Goal: Find contact information: Find contact information

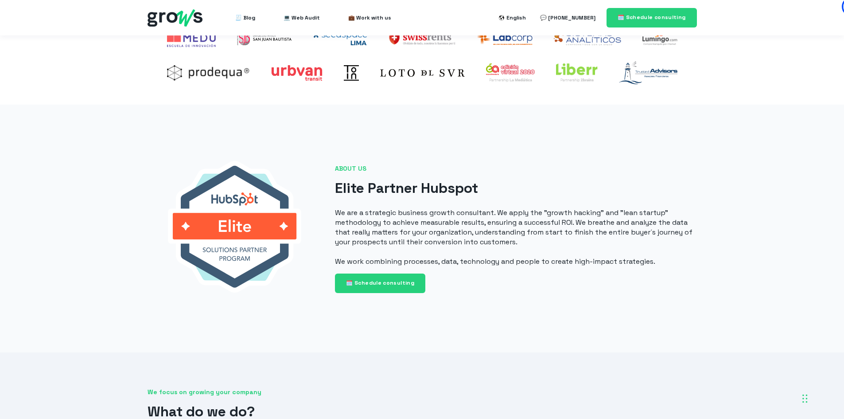
scroll to position [355, 0]
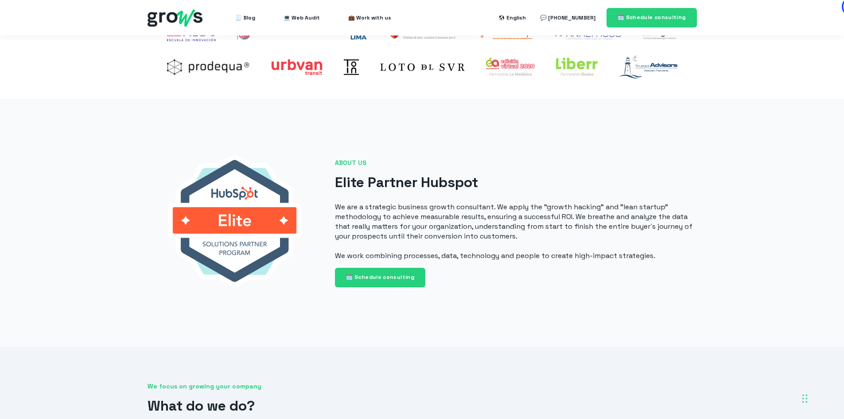
click at [735, 122] on div "ABOUT US Elite Partner Hubspot We are a strategic business growth consultant. W…" at bounding box center [422, 222] width 844 height 247
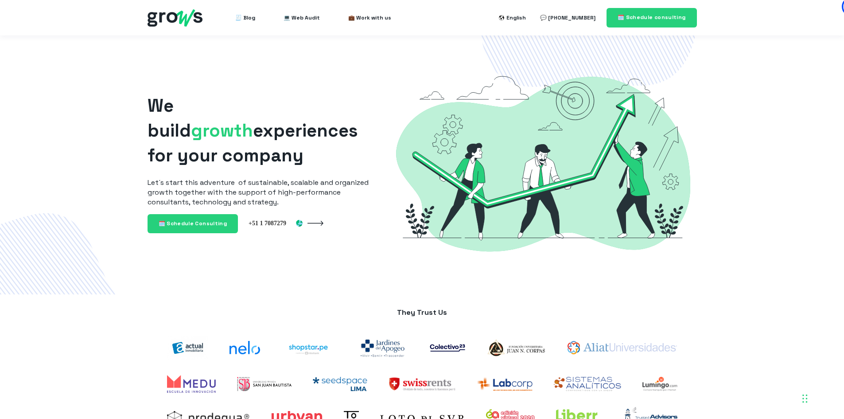
scroll to position [0, 0]
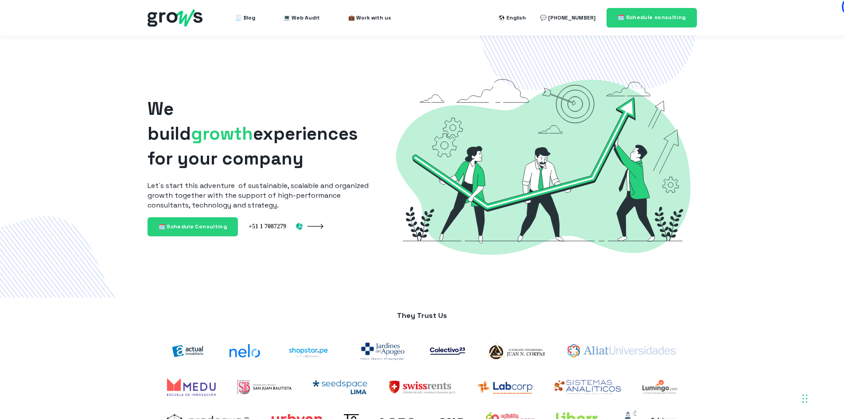
click at [237, 122] on span "growth" at bounding box center [222, 133] width 62 height 23
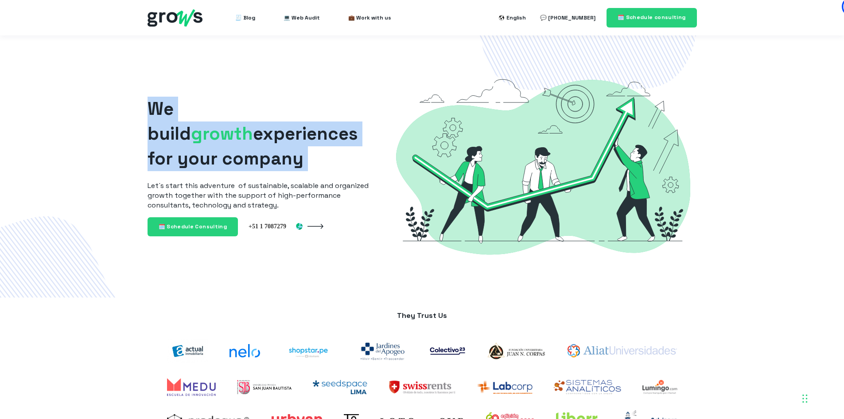
click at [242, 131] on span "We build growth experiences for your company" at bounding box center [253, 134] width 211 height 72
click at [239, 147] on h1 "We build growth experiences for your company" at bounding box center [262, 134] width 228 height 74
click at [242, 148] on h1 "We build growth experiences for your company" at bounding box center [262, 134] width 228 height 74
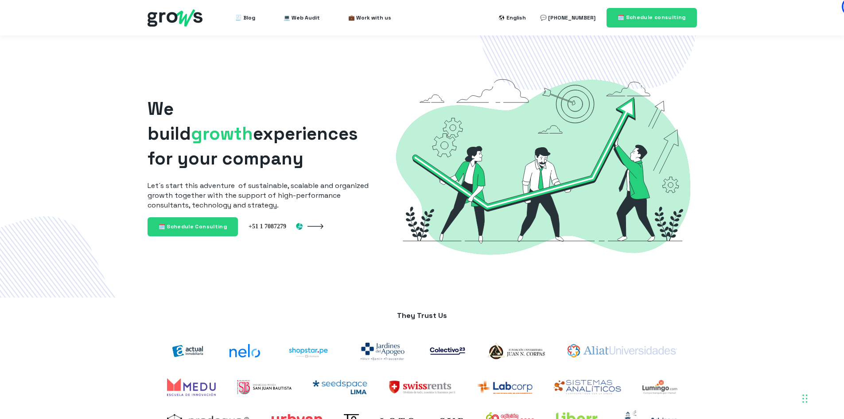
drag, startPoint x: 437, startPoint y: 71, endPoint x: 432, endPoint y: 77, distance: 7.8
click at [437, 71] on img at bounding box center [544, 166] width 308 height 205
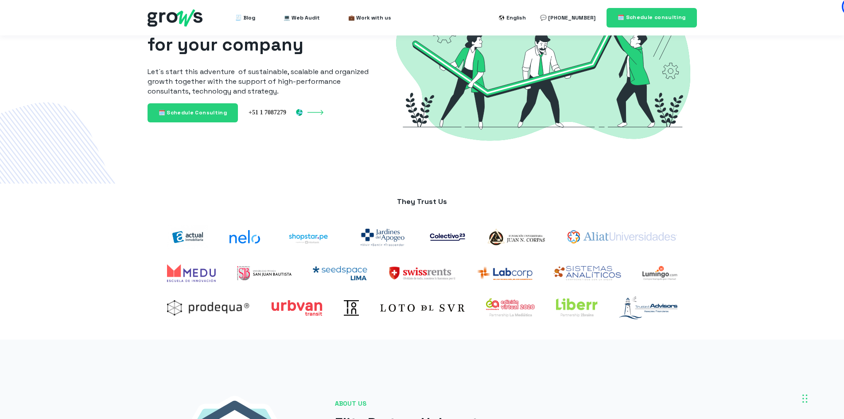
scroll to position [89, 0]
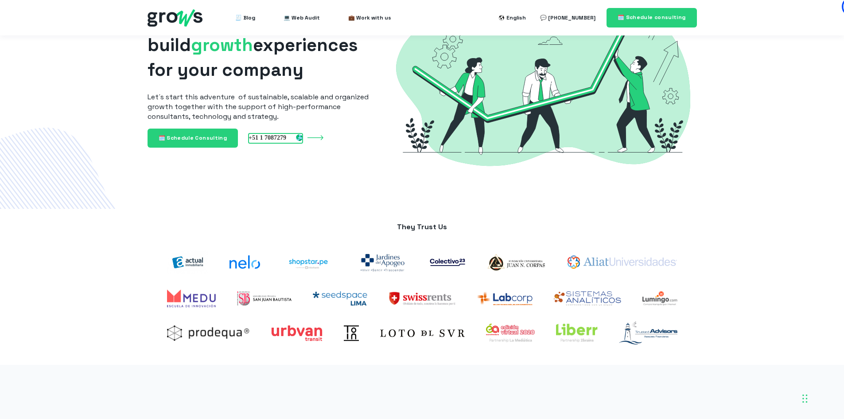
click at [297, 137] on img at bounding box center [276, 137] width 54 height 8
click at [314, 142] on div at bounding box center [286, 137] width 75 height 9
click at [301, 137] on div at bounding box center [286, 137] width 75 height 9
click at [313, 138] on div at bounding box center [286, 137] width 75 height 9
click at [298, 138] on img at bounding box center [276, 137] width 54 height 8
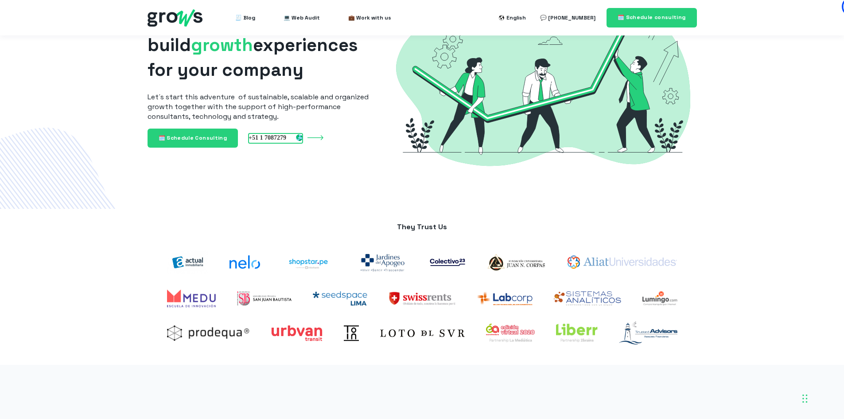
click at [267, 141] on img at bounding box center [276, 137] width 54 height 8
click at [311, 141] on div at bounding box center [286, 137] width 75 height 9
click at [504, 133] on img at bounding box center [544, 77] width 308 height 205
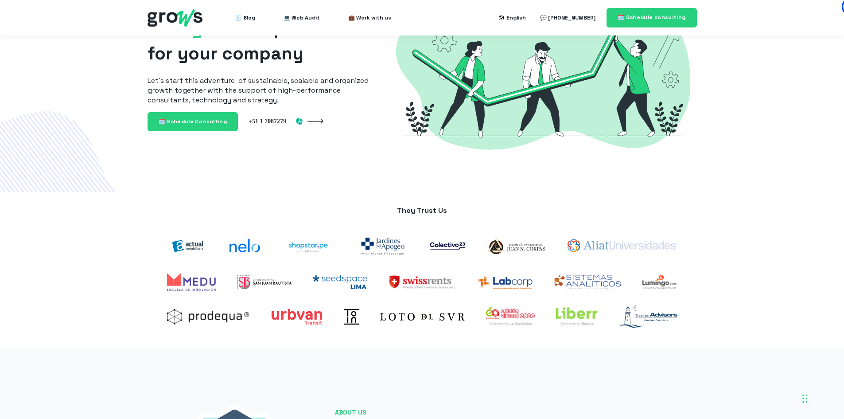
scroll to position [133, 0]
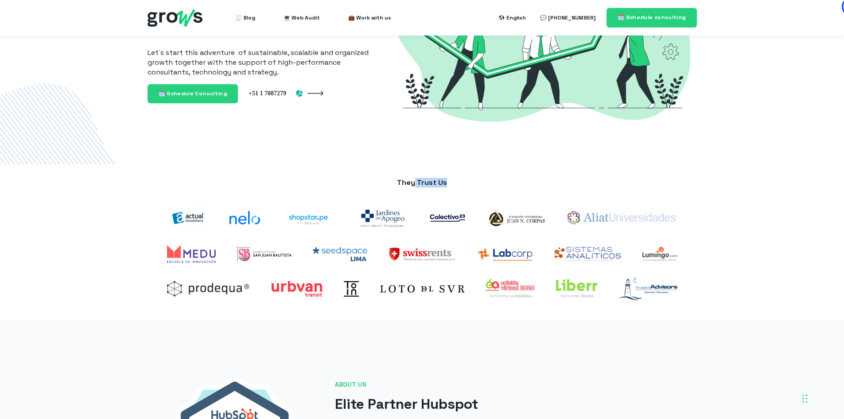
drag, startPoint x: 414, startPoint y: 184, endPoint x: 466, endPoint y: 184, distance: 51.9
click at [466, 184] on p "They Trust Us" at bounding box center [422, 183] width 532 height 10
click at [544, 184] on p "They Trust Us" at bounding box center [422, 183] width 532 height 10
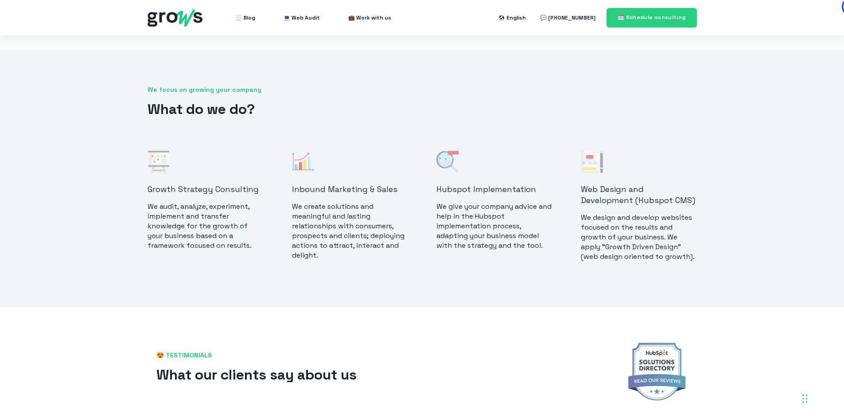
scroll to position [709, 0]
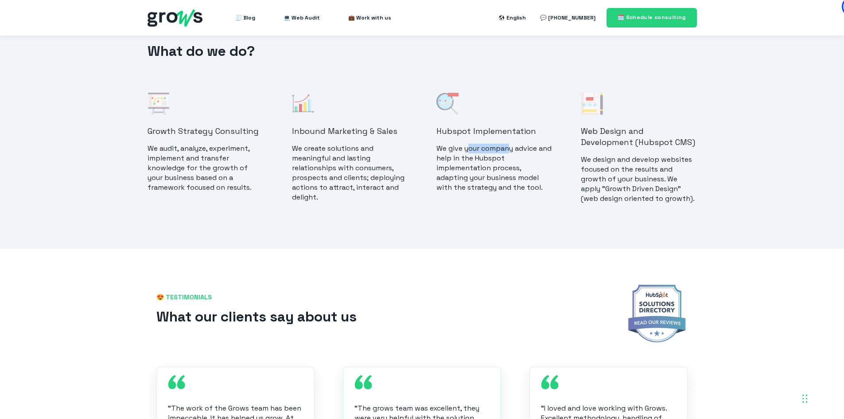
drag, startPoint x: 467, startPoint y: 148, endPoint x: 511, endPoint y: 148, distance: 44.3
click at [511, 148] on p "We give your company advice and help in the Hubspot implementation process, ada…" at bounding box center [495, 168] width 116 height 49
drag, startPoint x: 449, startPoint y: 185, endPoint x: 507, endPoint y: 178, distance: 58.1
click at [503, 179] on p "We give your company advice and help in the Hubspot implementation process, ada…" at bounding box center [495, 168] width 116 height 49
click at [506, 186] on p "We give your company advice and help in the Hubspot implementation process, ada…" at bounding box center [495, 168] width 116 height 49
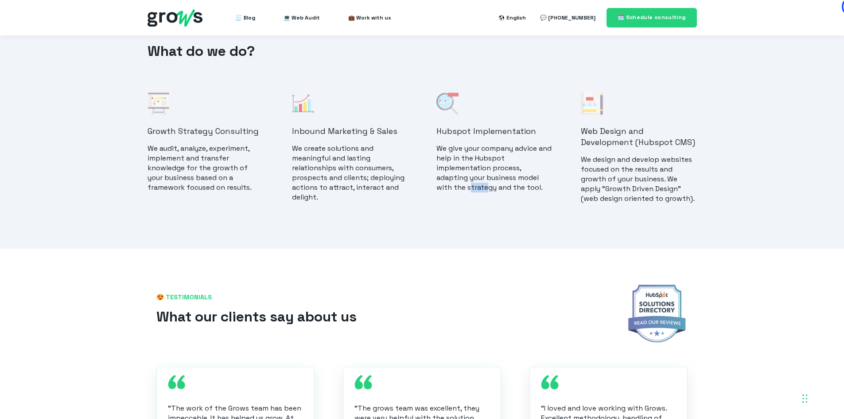
drag, startPoint x: 469, startPoint y: 186, endPoint x: 524, endPoint y: 181, distance: 54.7
click at [495, 184] on p "We give your company advice and help in the Hubspot implementation process, ada…" at bounding box center [495, 168] width 116 height 49
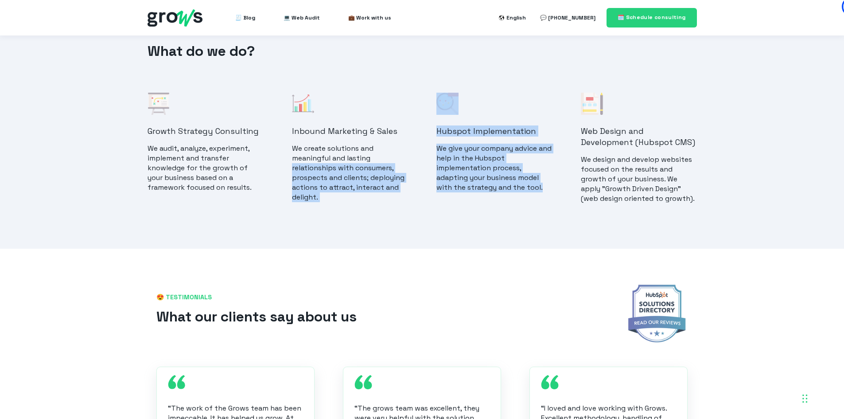
drag, startPoint x: 556, startPoint y: 191, endPoint x: 417, endPoint y: 160, distance: 142.3
click at [417, 160] on div "Growth Strategy Consulting We audit, analyze, experiment, implement and transfe…" at bounding box center [423, 153] width 550 height 121
click at [516, 166] on p "We give your company advice and help in the Hubspot implementation process, ada…" at bounding box center [495, 168] width 116 height 49
click at [543, 164] on p "We give your company advice and help in the Hubspot implementation process, ada…" at bounding box center [495, 168] width 116 height 49
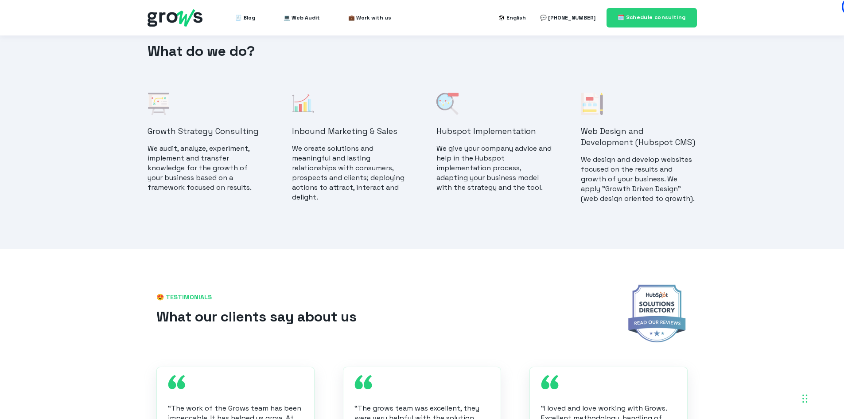
click at [595, 162] on p "We design and develop websites focused on the results and growth of your busine…" at bounding box center [639, 179] width 116 height 49
click at [625, 144] on h4 "Web Design and Development (Hubspot CMS)" at bounding box center [639, 136] width 116 height 22
click at [490, 174] on p "We give your company advice and help in the Hubspot implementation process, ada…" at bounding box center [495, 168] width 116 height 49
click at [432, 122] on div "Growth Strategy Consulting We audit, analyze, experiment, implement and transfe…" at bounding box center [423, 153] width 550 height 121
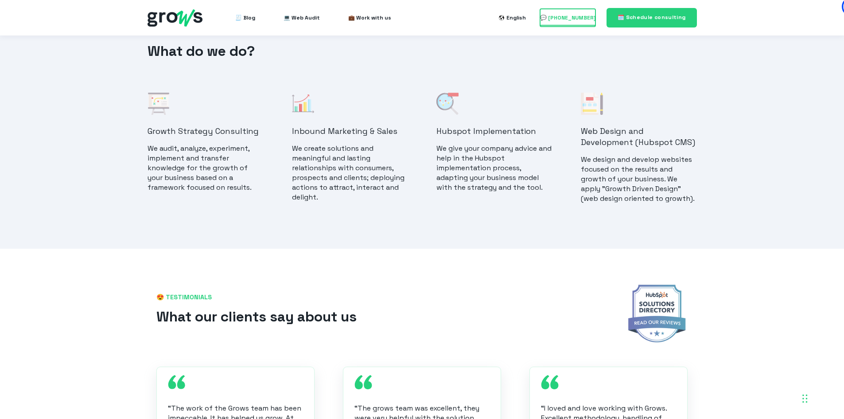
click at [574, 20] on span "💬 [PHONE_NUMBER]" at bounding box center [567, 18] width 55 height 18
